Goal: Check status: Check status

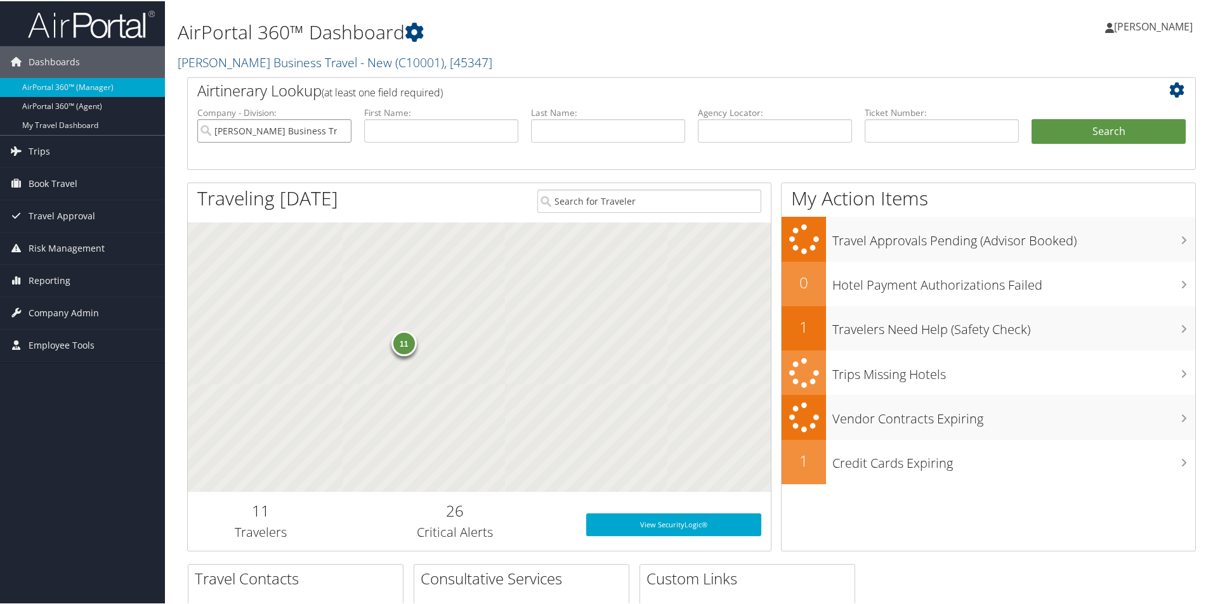
click at [327, 125] on input "Christopherson Business Travel - New" at bounding box center [274, 129] width 154 height 23
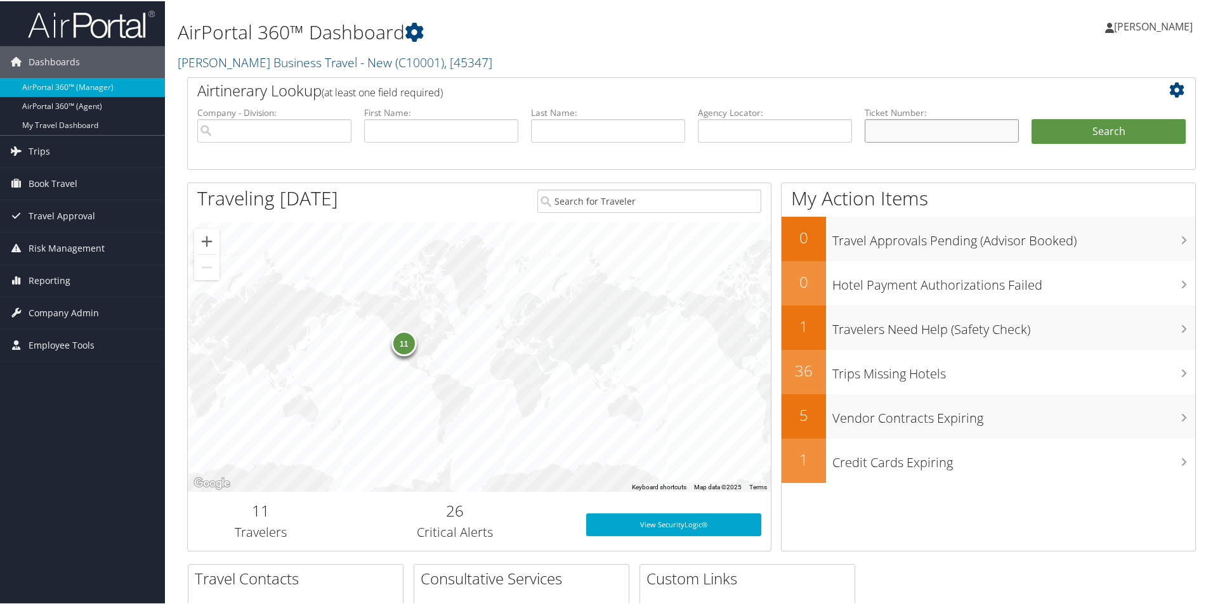
click at [895, 133] on input "text" at bounding box center [941, 129] width 154 height 23
type input "1737229093258"
click at [1076, 133] on button "Search" at bounding box center [1108, 130] width 154 height 25
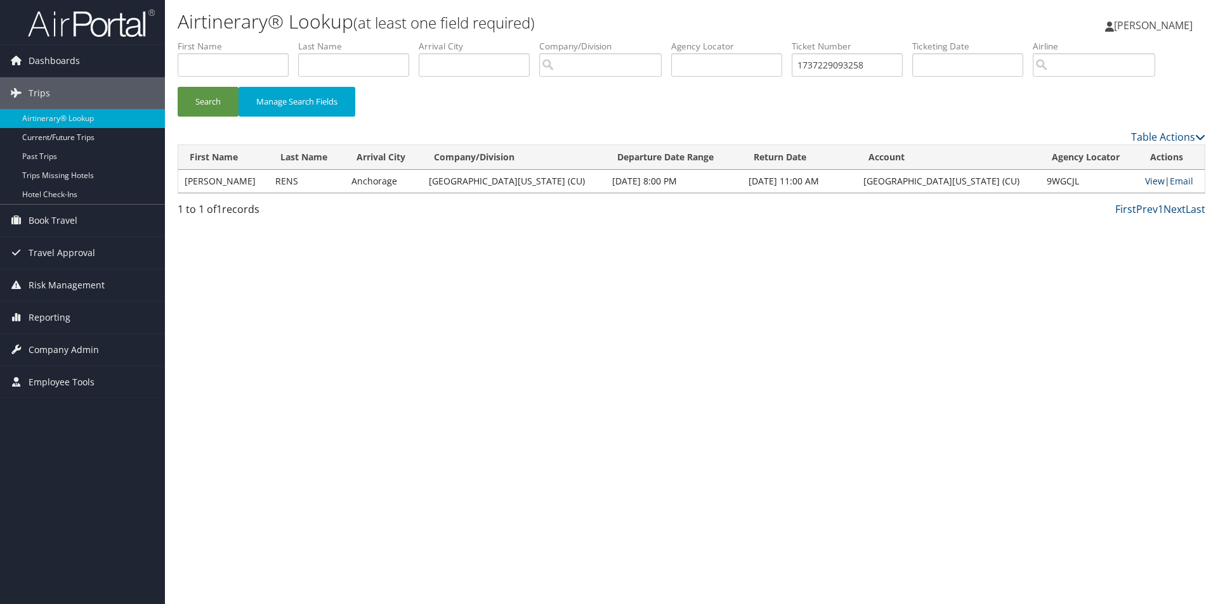
click at [1145, 180] on link "View" at bounding box center [1155, 181] width 20 height 12
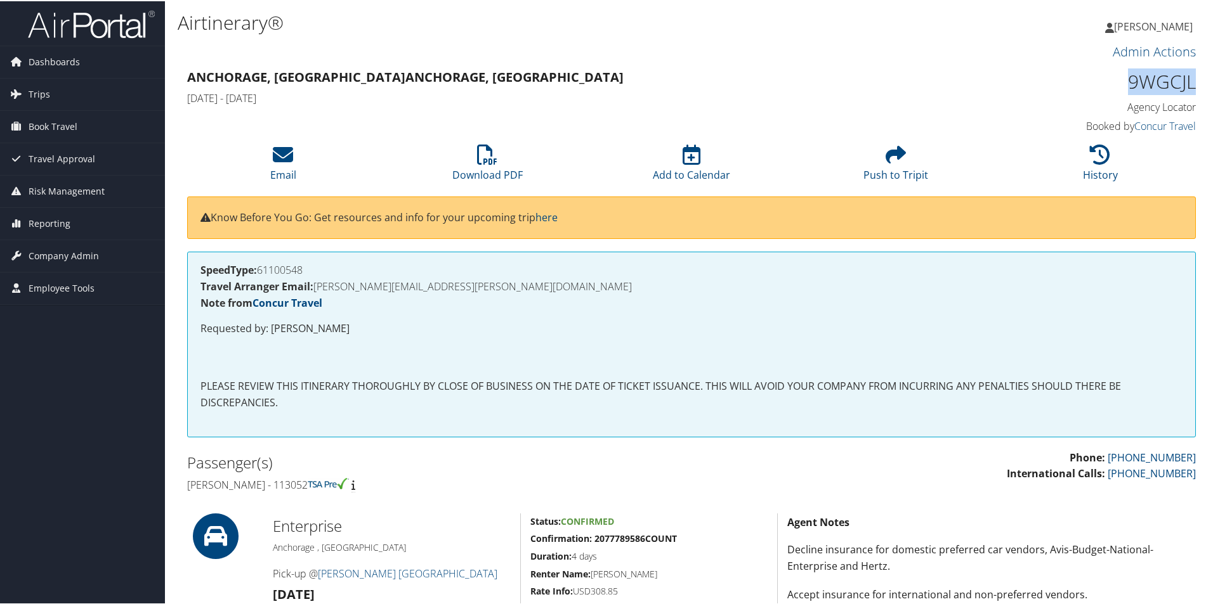
drag, startPoint x: 1191, startPoint y: 75, endPoint x: 1149, endPoint y: 76, distance: 41.9
click at [1115, 86] on div "9WGCJL Agency Locator Agency Locator 9WGCJL Booked by Concur Travel Booked by C…" at bounding box center [1076, 101] width 257 height 72
copy h1 "9WGCJL"
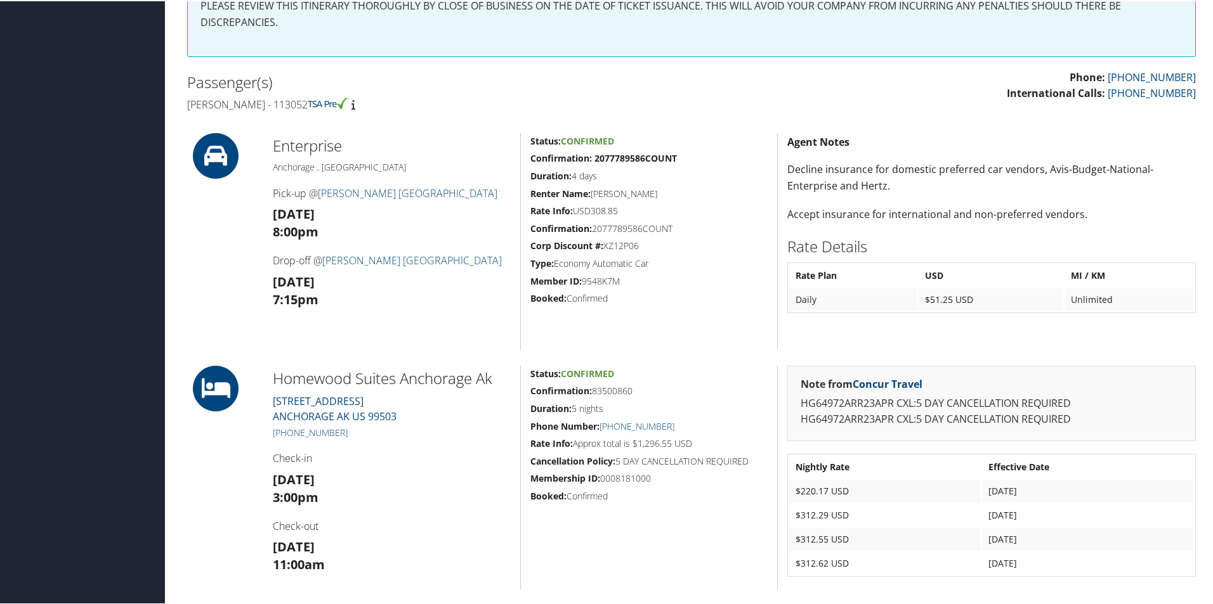
scroll to position [698, 0]
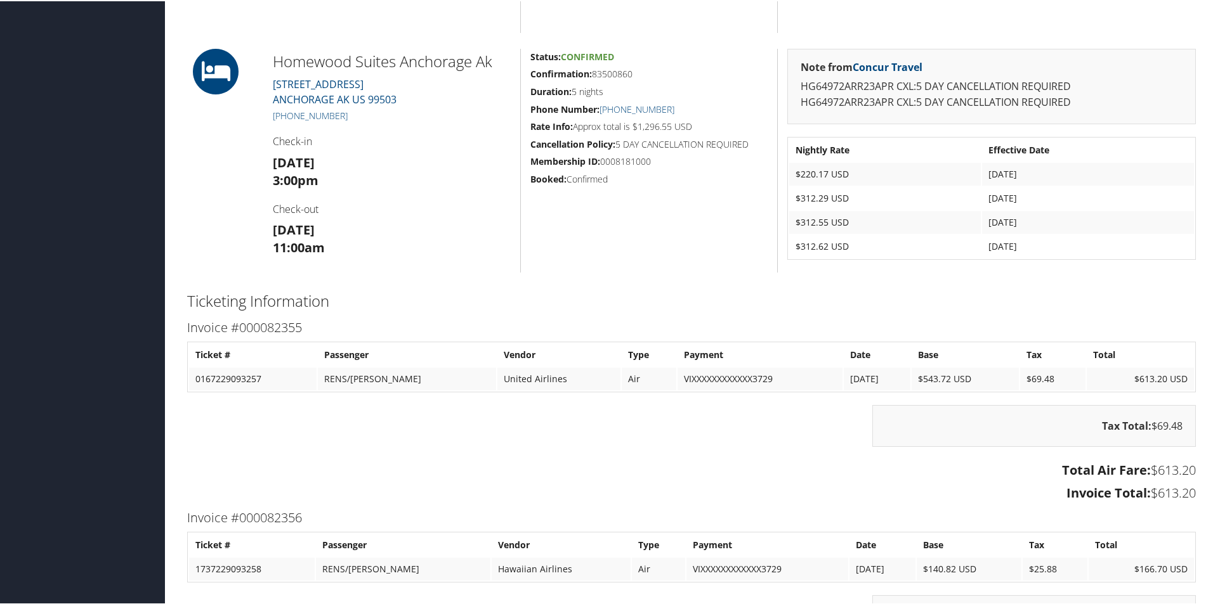
click at [269, 382] on td "0167229093257" at bounding box center [252, 378] width 127 height 23
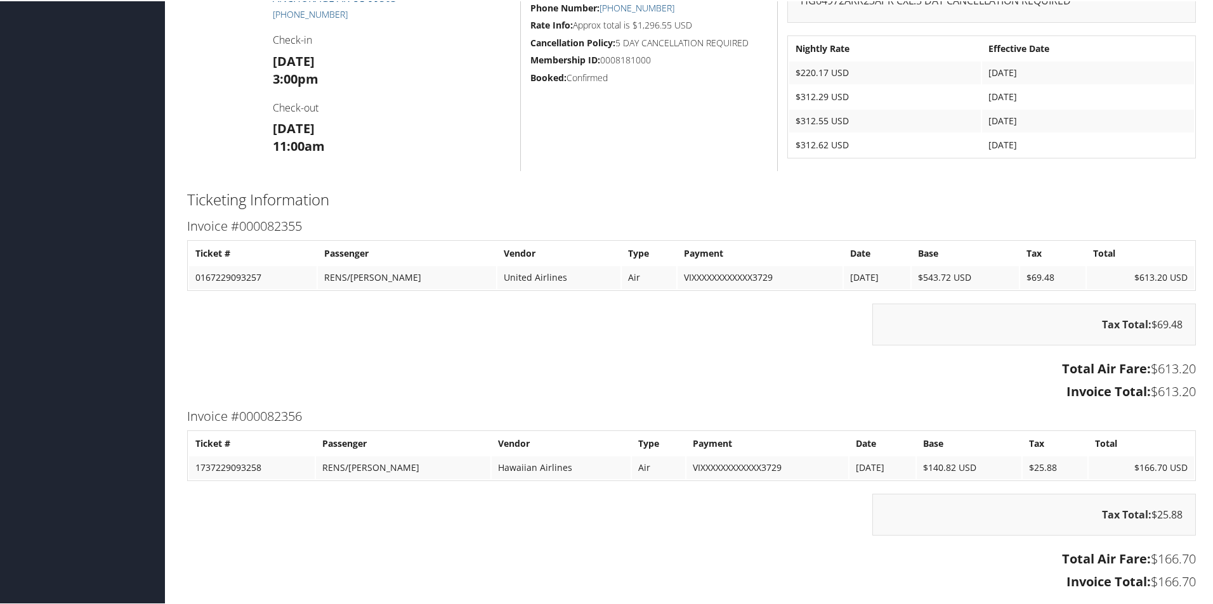
scroll to position [951, 0]
